Goal: Check status

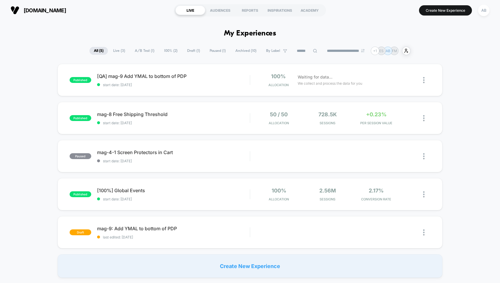
click at [440, 151] on div "paused mag-4-1 Screen Protectors in Cart start date: 8/18/2025 Edit Duplicate P…" at bounding box center [250, 156] width 385 height 32
